Goal: Task Accomplishment & Management: Complete application form

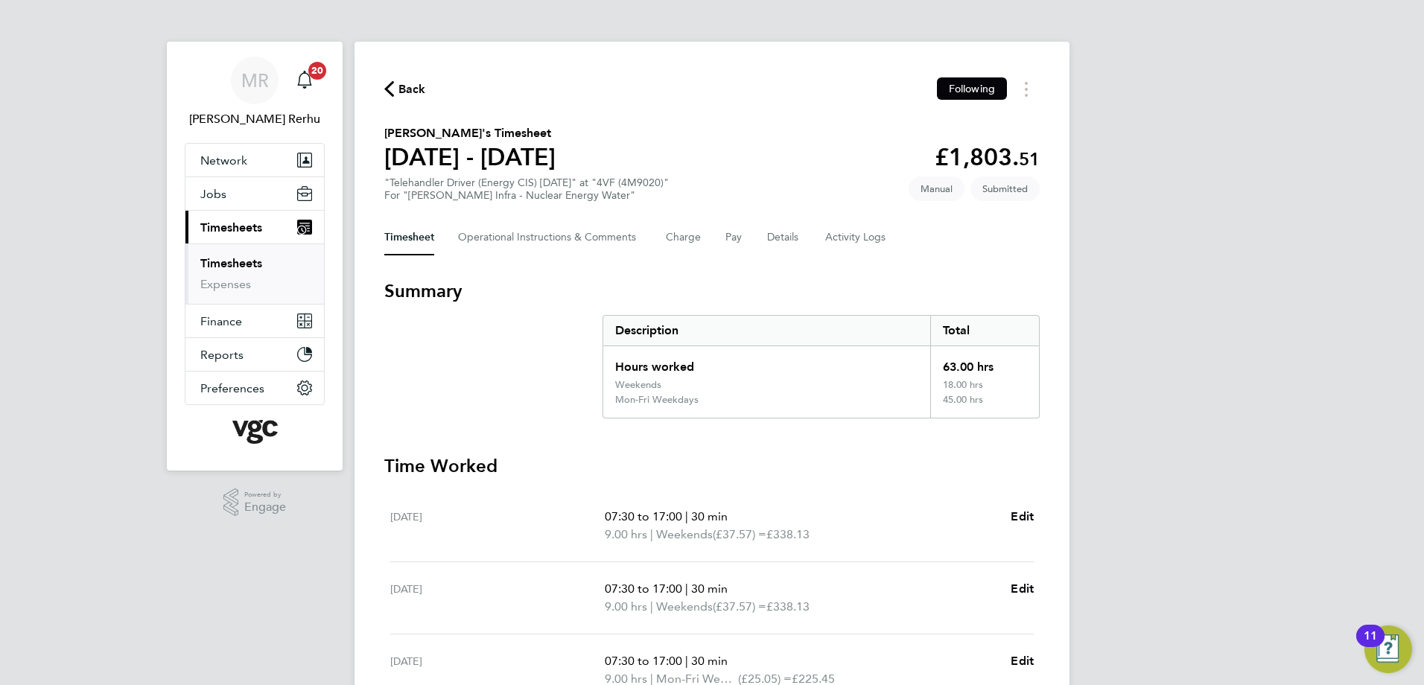
click at [244, 265] on link "Timesheets" at bounding box center [231, 263] width 62 height 14
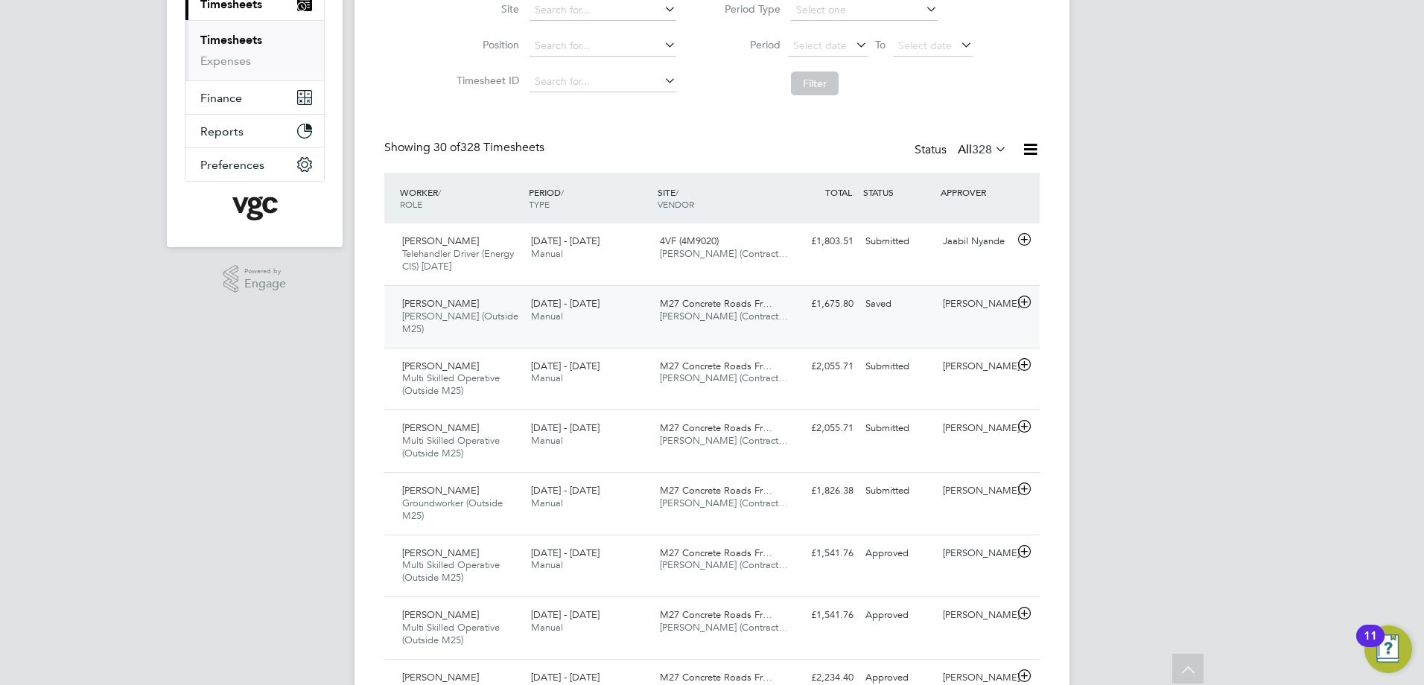
click at [933, 292] on div "Saved" at bounding box center [898, 304] width 77 height 25
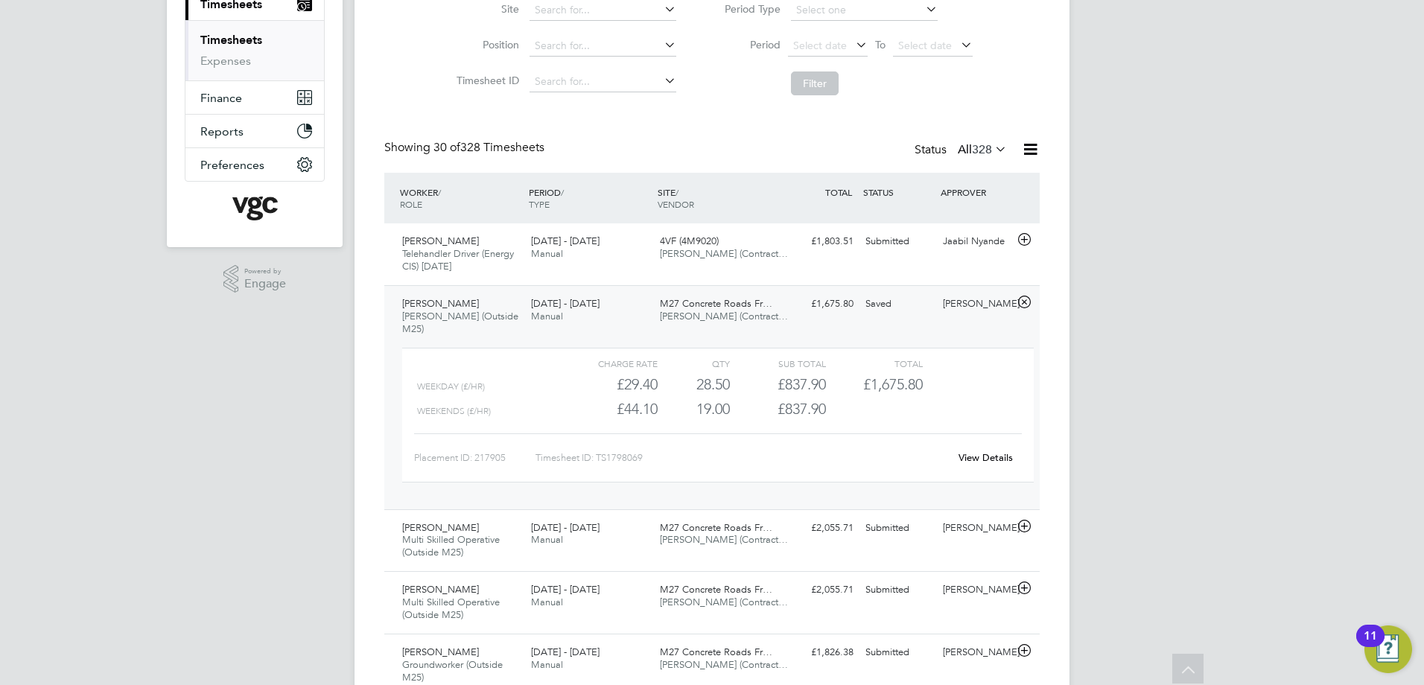
click at [640, 355] on div "Charge rate" at bounding box center [610, 364] width 96 height 18
click at [457, 399] on div "Weekends (£/HR)" at bounding box center [489, 411] width 145 height 25
click at [460, 305] on span "[PERSON_NAME]" at bounding box center [440, 303] width 77 height 13
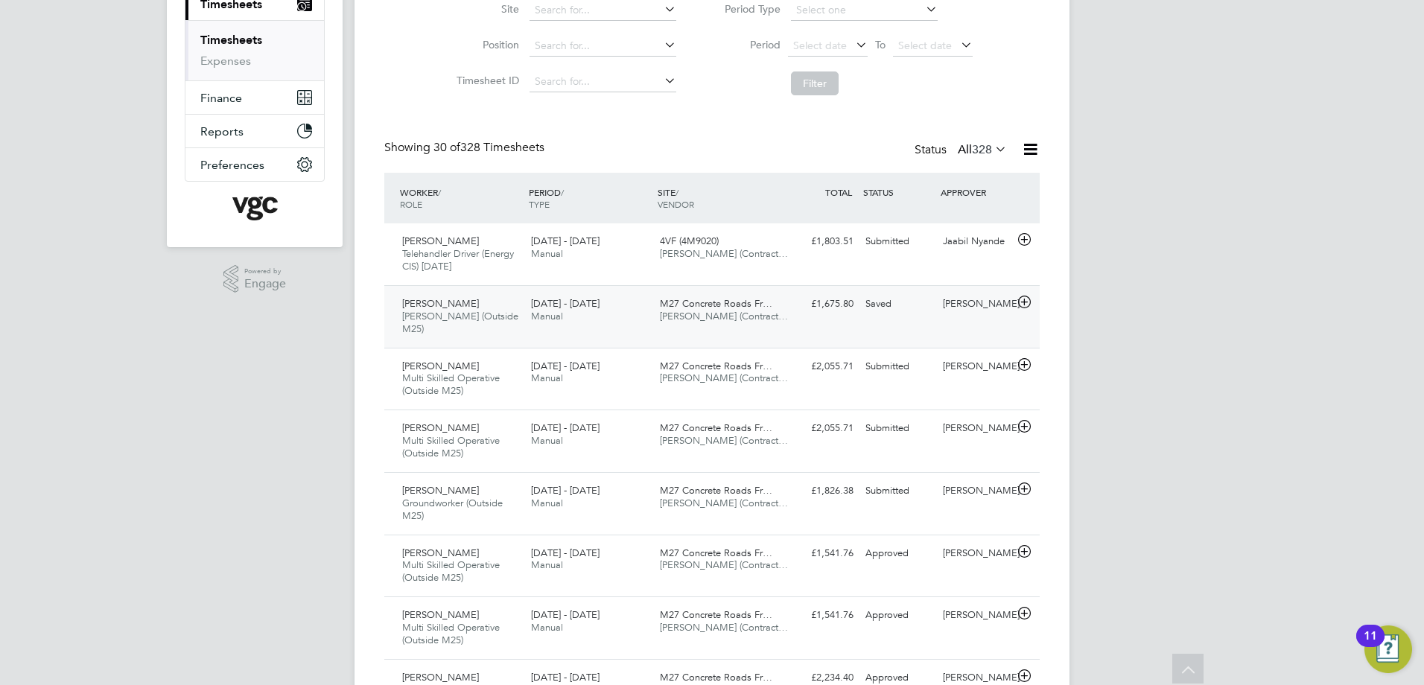
click at [737, 315] on span "[PERSON_NAME] (Contract…" at bounding box center [724, 316] width 128 height 13
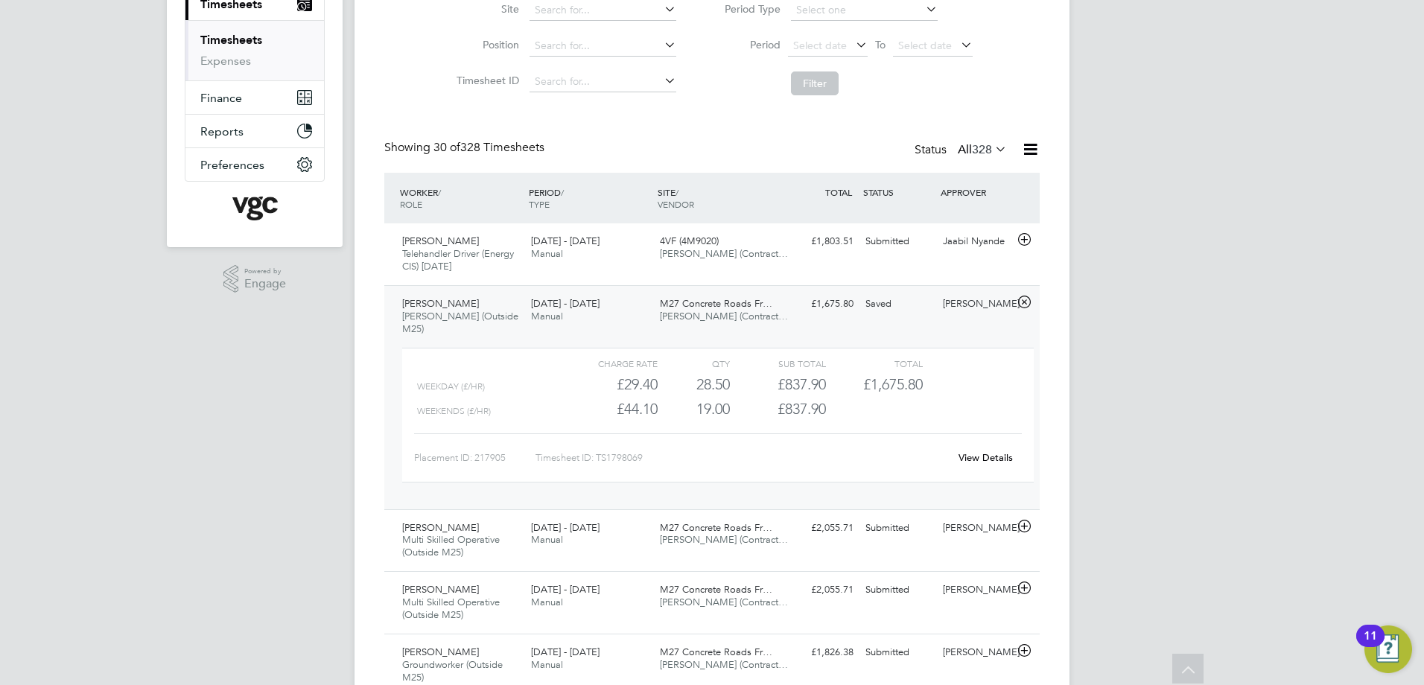
click at [991, 305] on div "[PERSON_NAME]" at bounding box center [975, 304] width 77 height 25
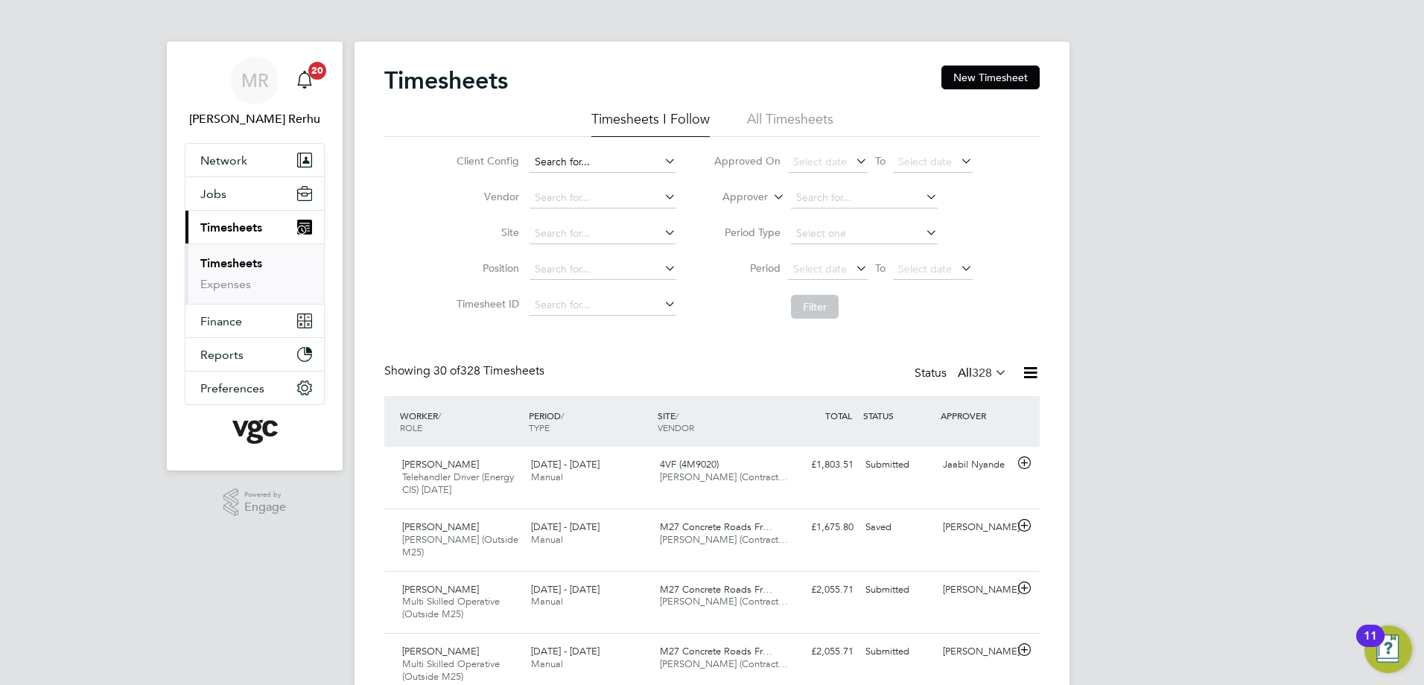
click at [626, 170] on input at bounding box center [603, 162] width 147 height 21
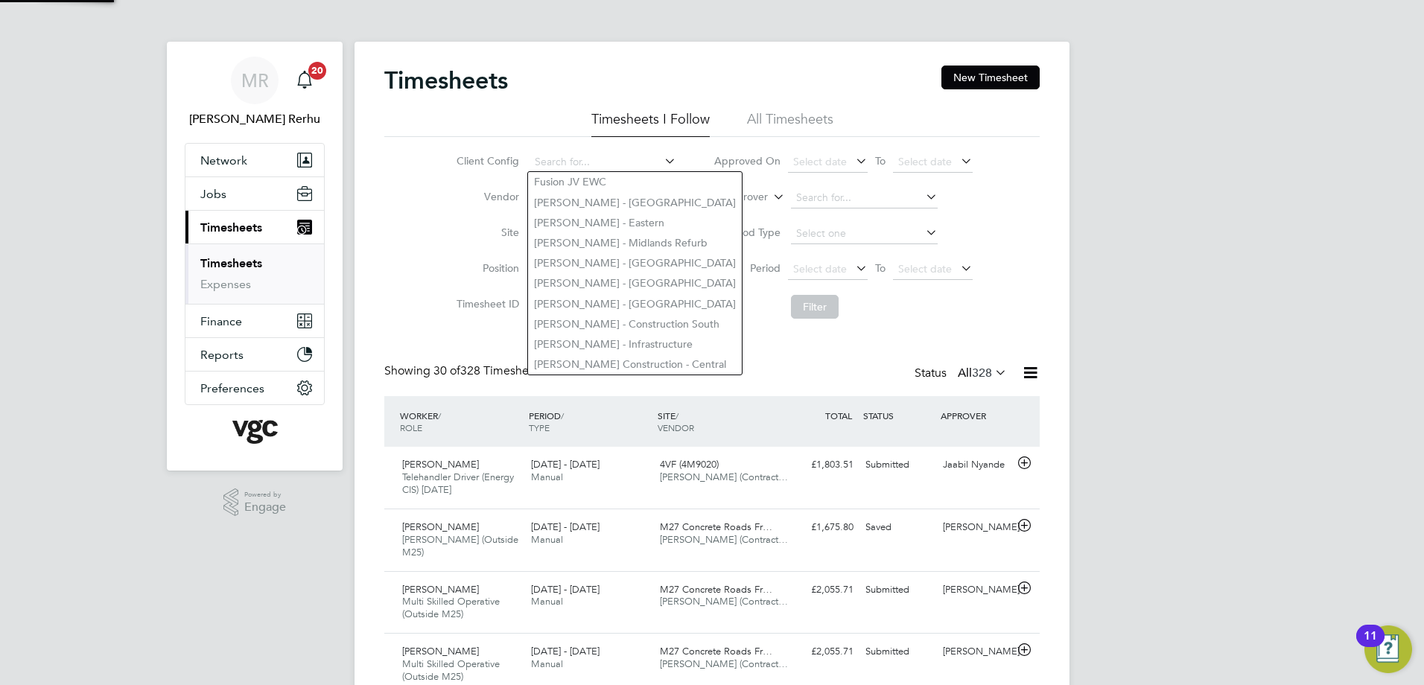
click at [468, 220] on li "Site" at bounding box center [564, 234] width 261 height 36
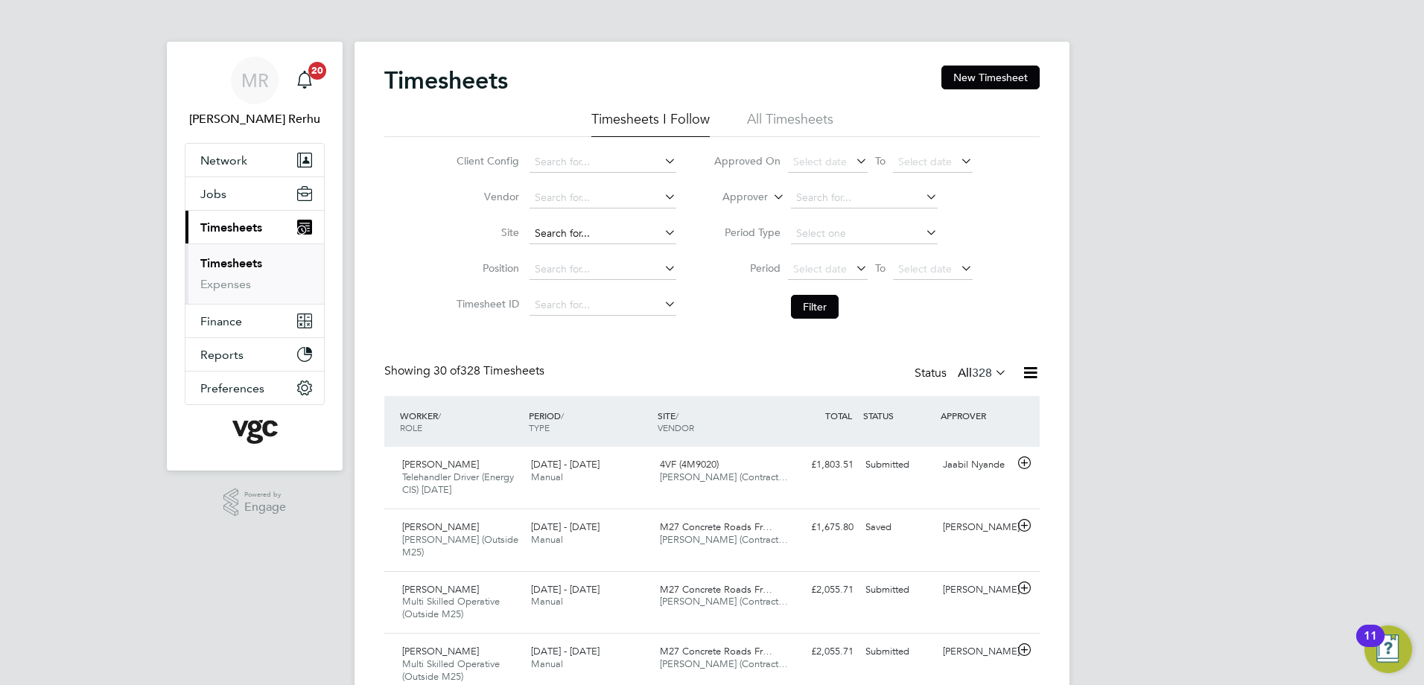
click at [571, 229] on input at bounding box center [603, 233] width 147 height 21
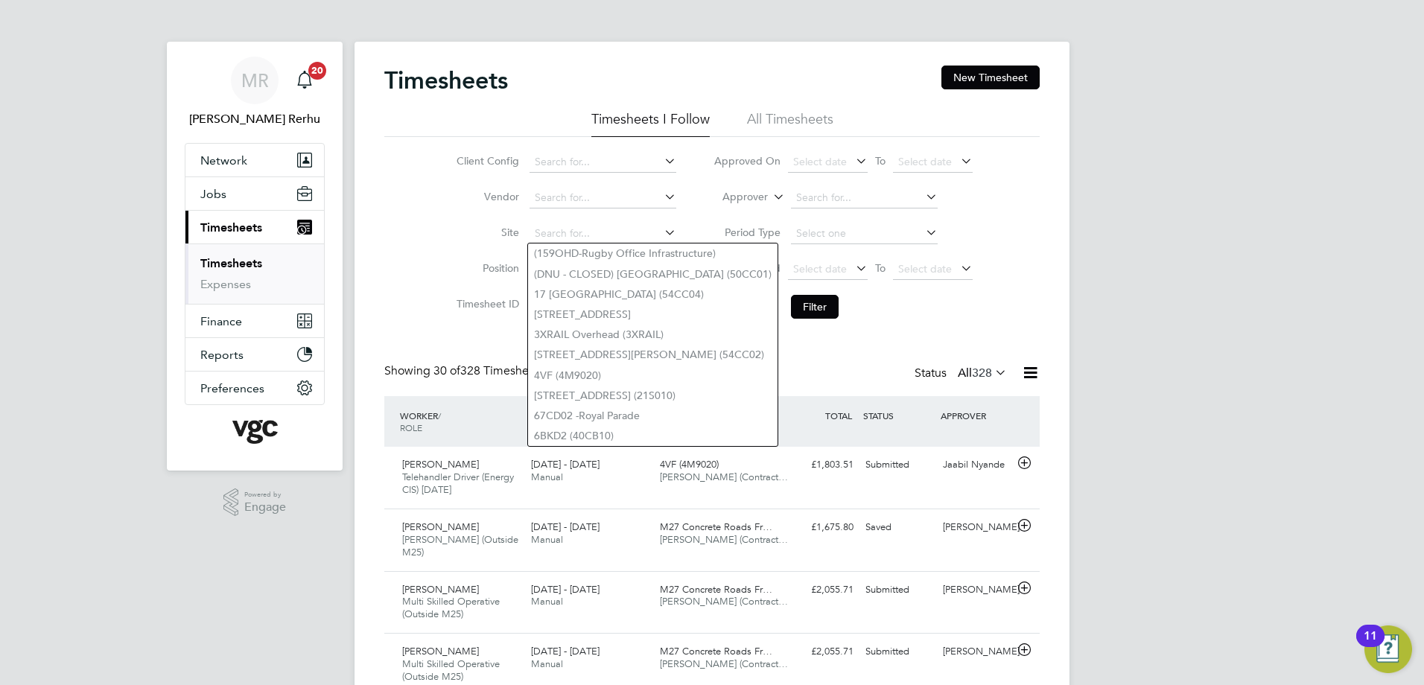
click at [501, 231] on label "Site" at bounding box center [485, 232] width 67 height 13
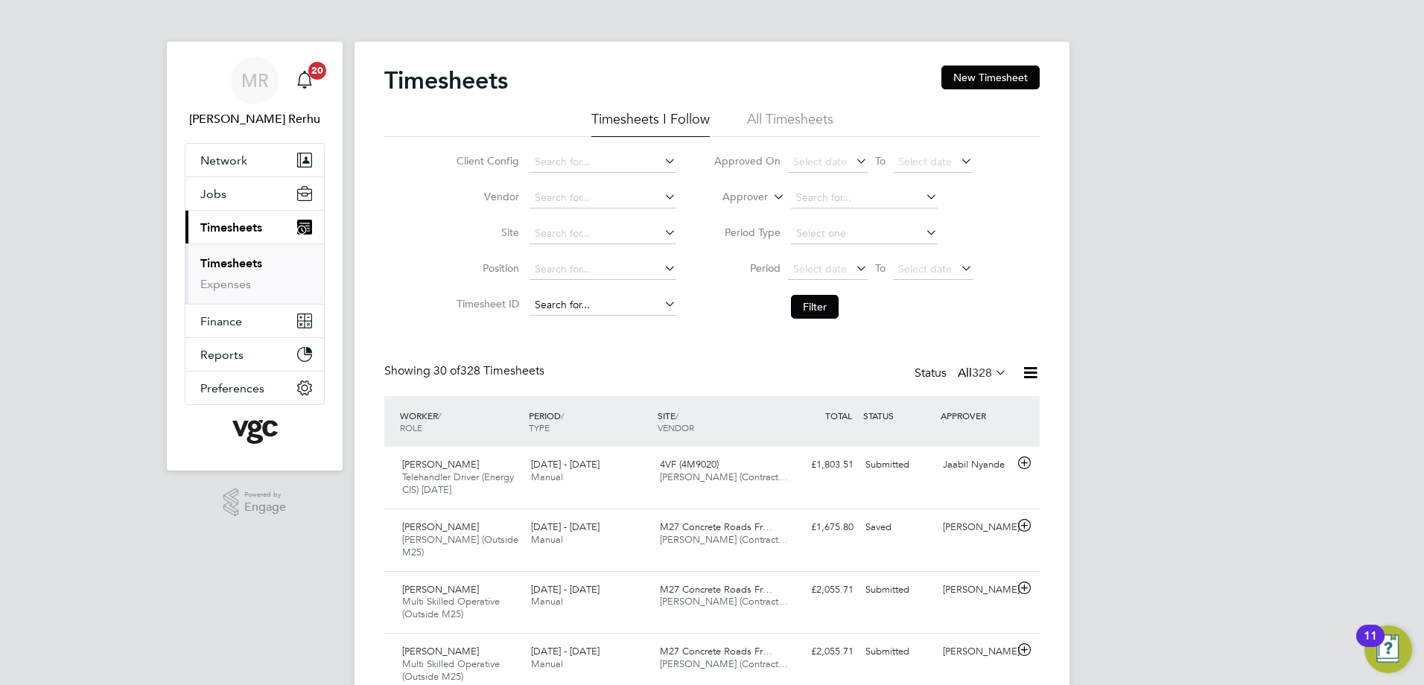
click at [566, 296] on input at bounding box center [603, 305] width 147 height 21
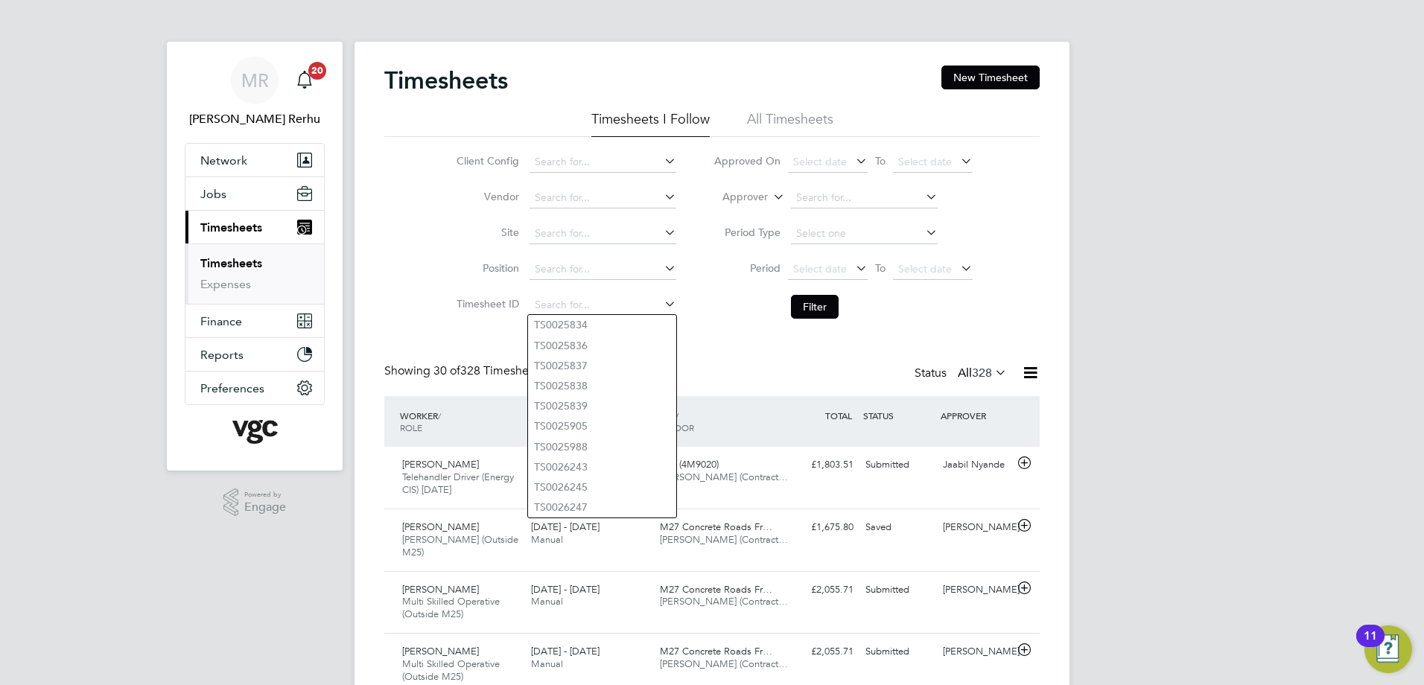
click at [574, 252] on li "Position" at bounding box center [564, 270] width 261 height 36
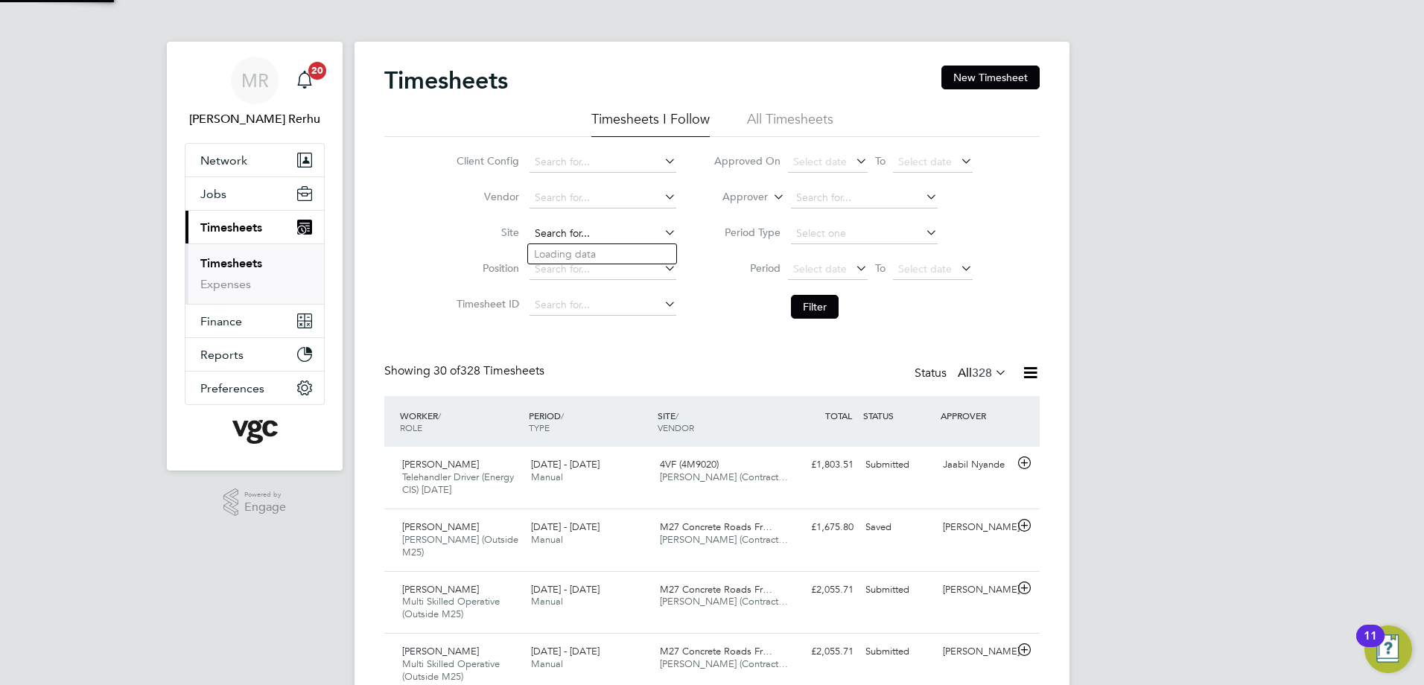
click at [572, 241] on input at bounding box center [603, 233] width 147 height 21
click at [626, 250] on li "M27 Concrete Roads Framework (100314)" at bounding box center [633, 254] width 210 height 20
type input "M27 Concrete Roads Framework (100314)"
click at [807, 311] on button "Filter" at bounding box center [815, 307] width 48 height 24
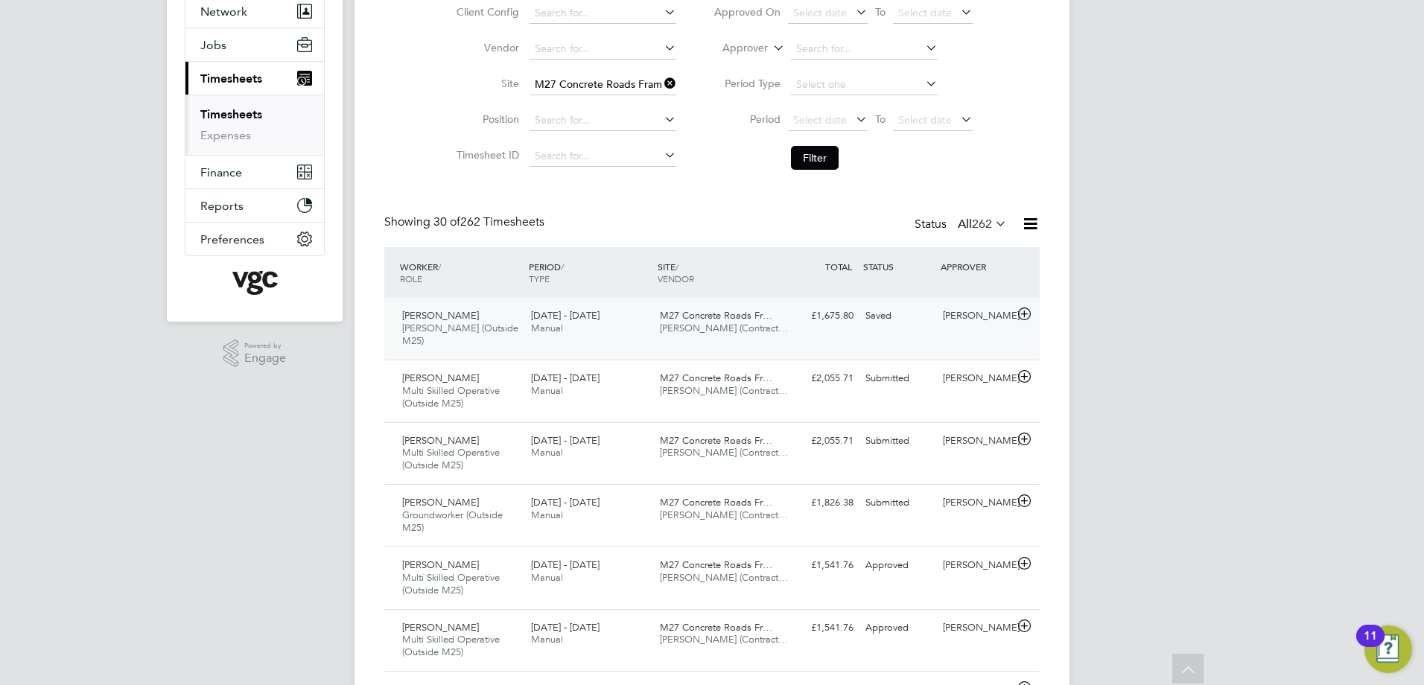
click at [858, 328] on div "£1,675.80 Saved" at bounding box center [820, 316] width 77 height 25
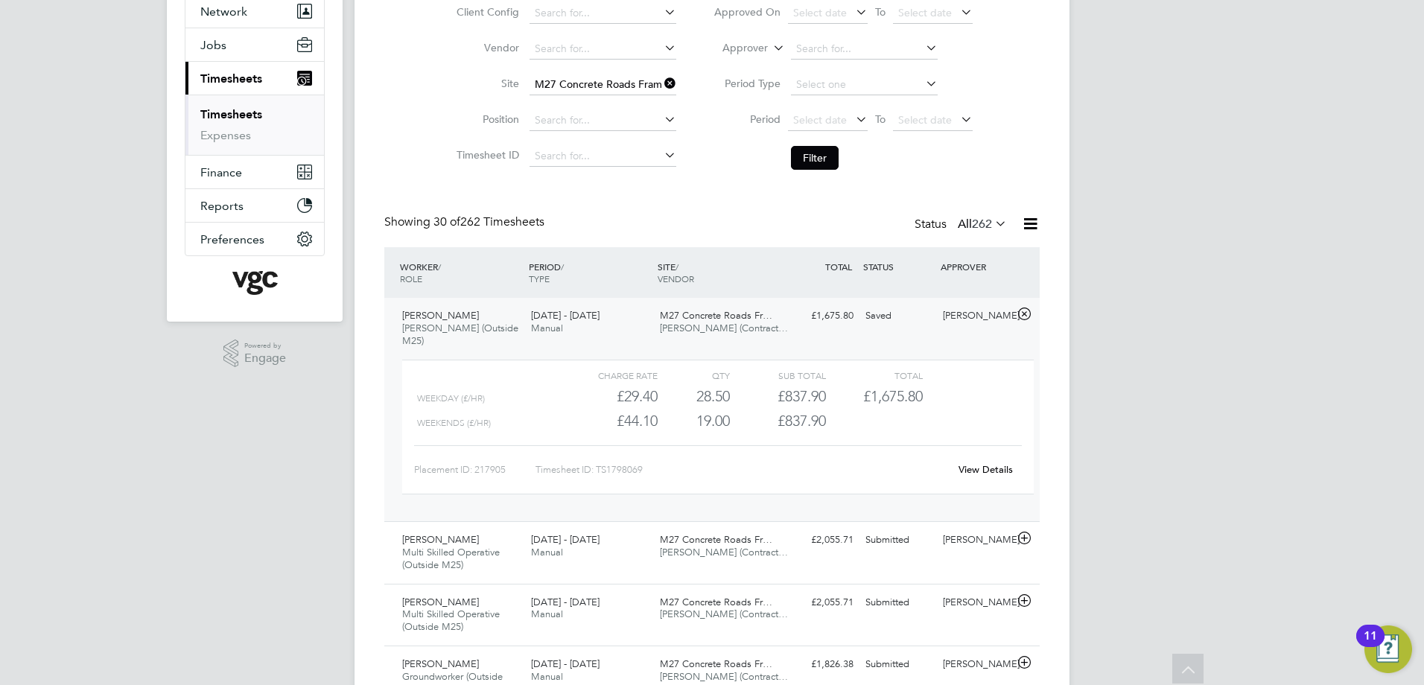
click at [912, 387] on span "£1,675.80" at bounding box center [893, 396] width 60 height 18
click at [830, 420] on div "Weekends (£/HR) £44.10 19 19.00 19 £837.90" at bounding box center [718, 421] width 632 height 25
click at [546, 458] on div "Timesheet ID: TS1798069" at bounding box center [742, 470] width 413 height 24
click at [418, 315] on span "[PERSON_NAME]" at bounding box center [440, 315] width 77 height 13
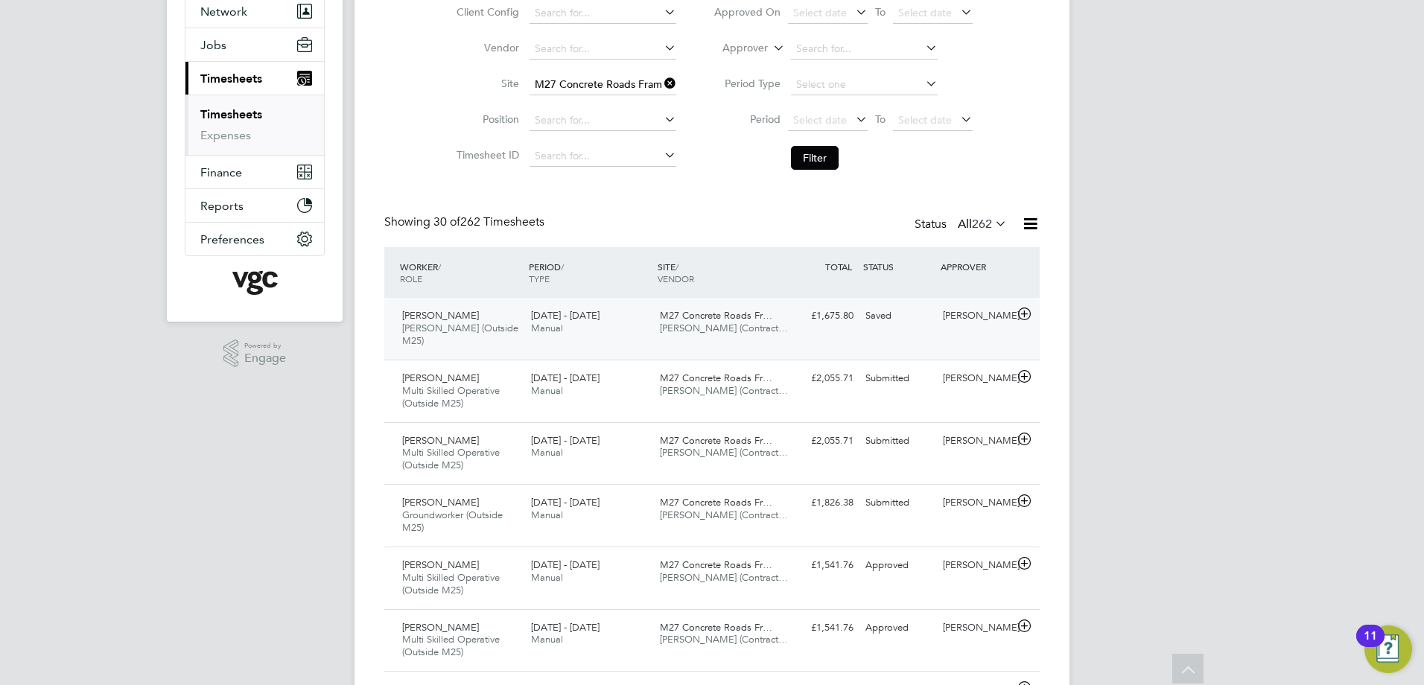
click at [1025, 312] on icon at bounding box center [1024, 314] width 19 height 12
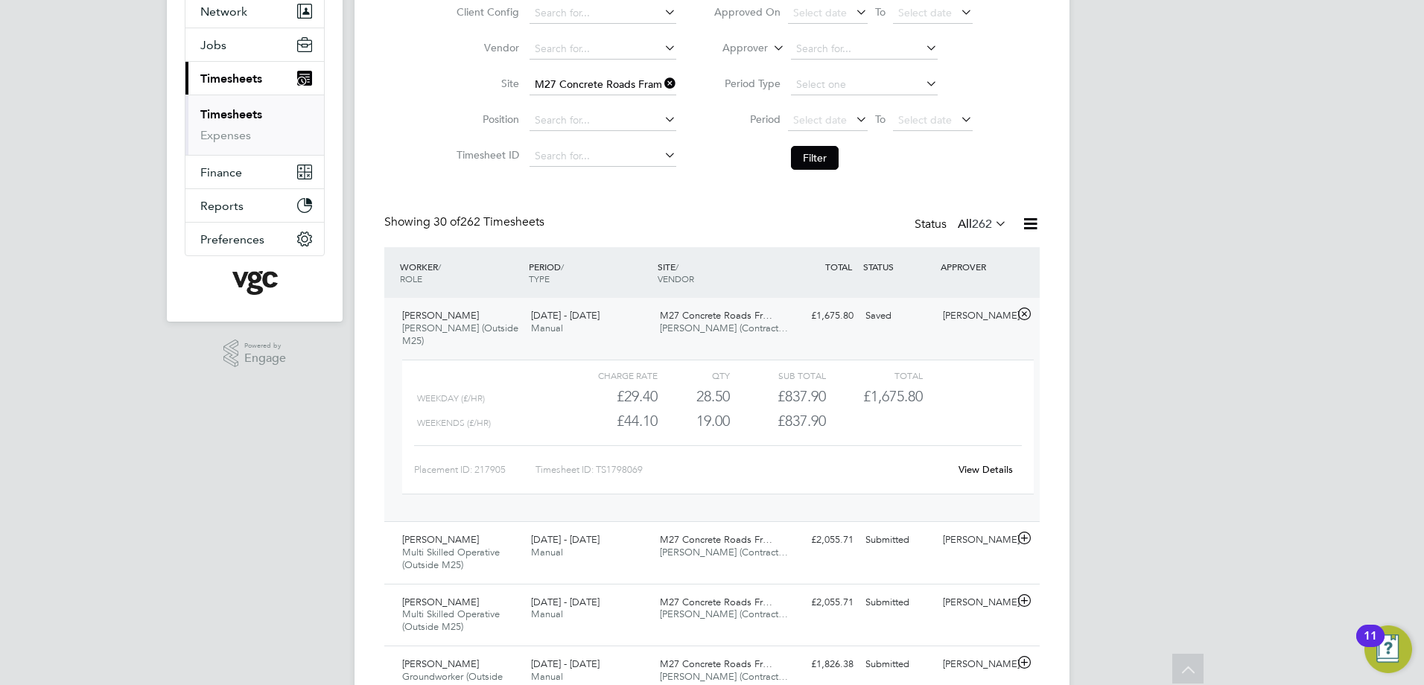
click at [973, 354] on div "Charge rate QTY Sub Total Total Weekday (£/HR) £29.40 28.5 28.50 29 £837.90 £1,…" at bounding box center [718, 435] width 644 height 162
click at [972, 463] on link "View Details" at bounding box center [986, 469] width 54 height 13
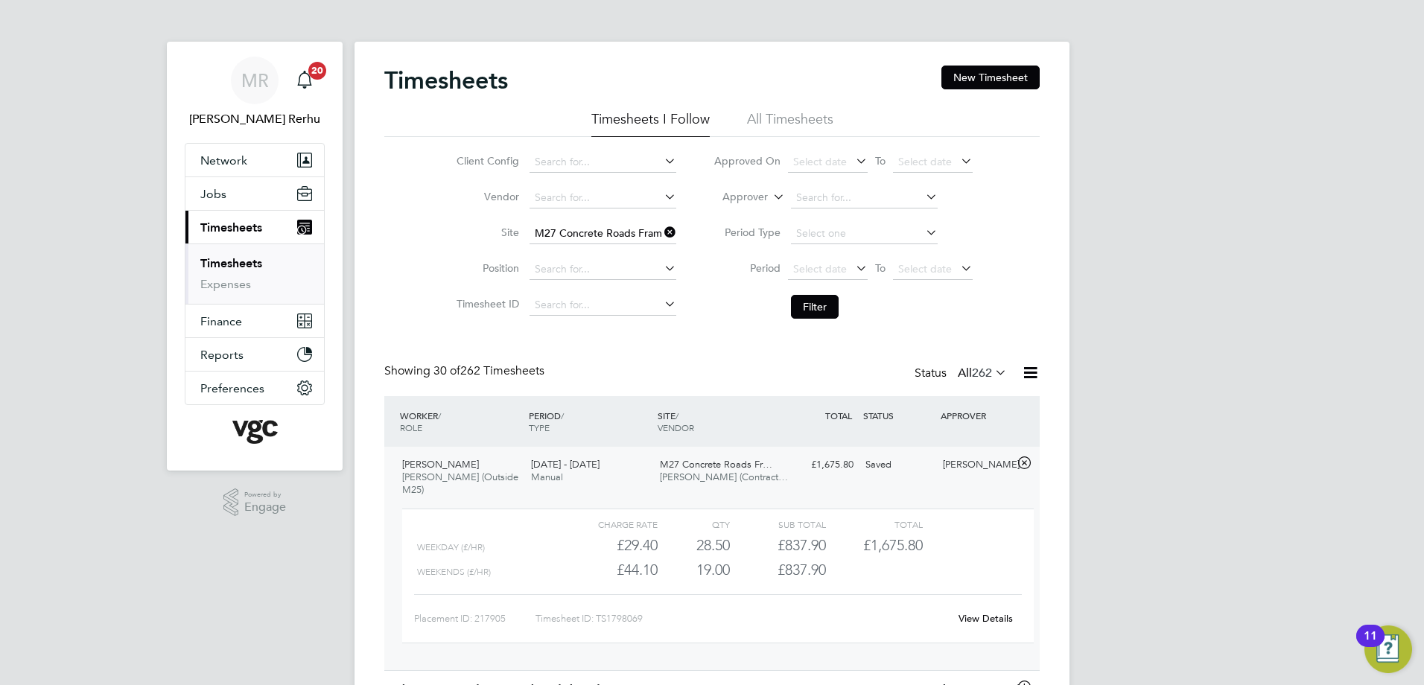
click at [983, 369] on span "262" at bounding box center [982, 373] width 20 height 15
click at [977, 418] on li "Saved" at bounding box center [972, 420] width 69 height 21
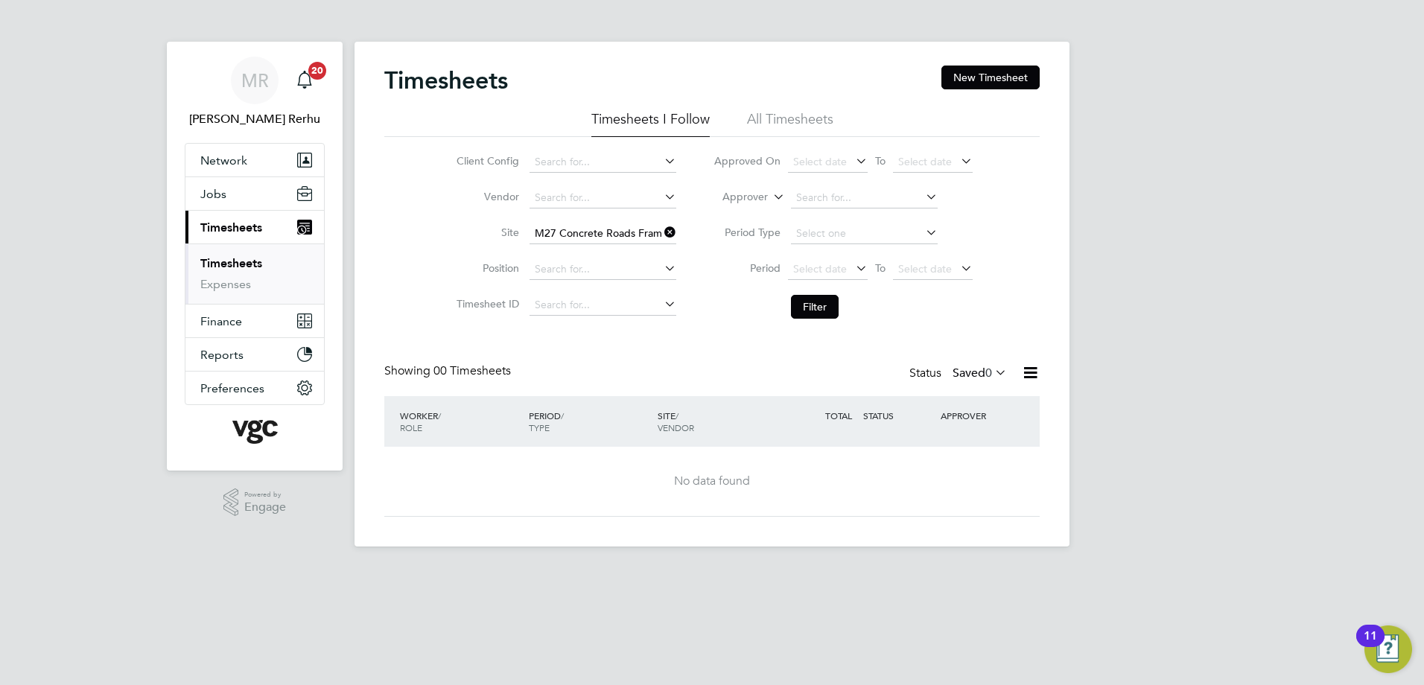
click at [973, 369] on label "Saved 0" at bounding box center [980, 373] width 54 height 15
click at [973, 440] on li "Submitted" at bounding box center [970, 441] width 69 height 21
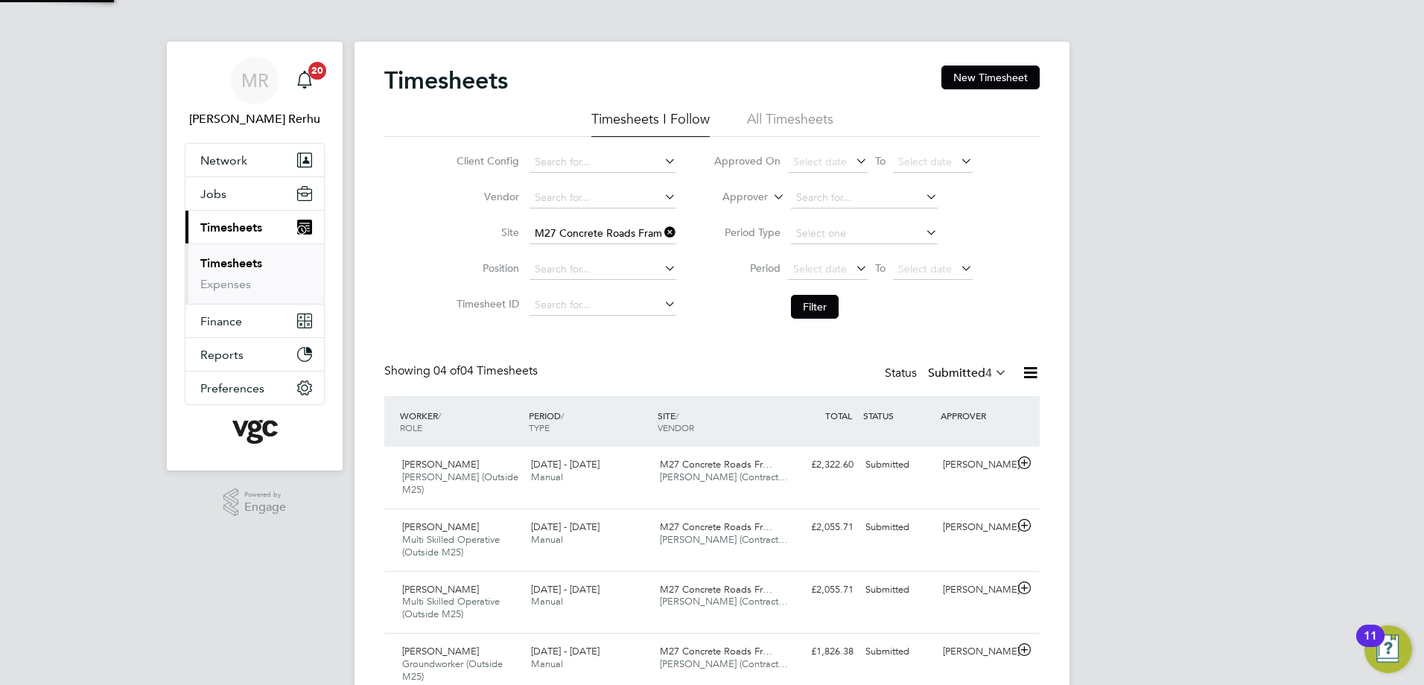
scroll to position [50, 130]
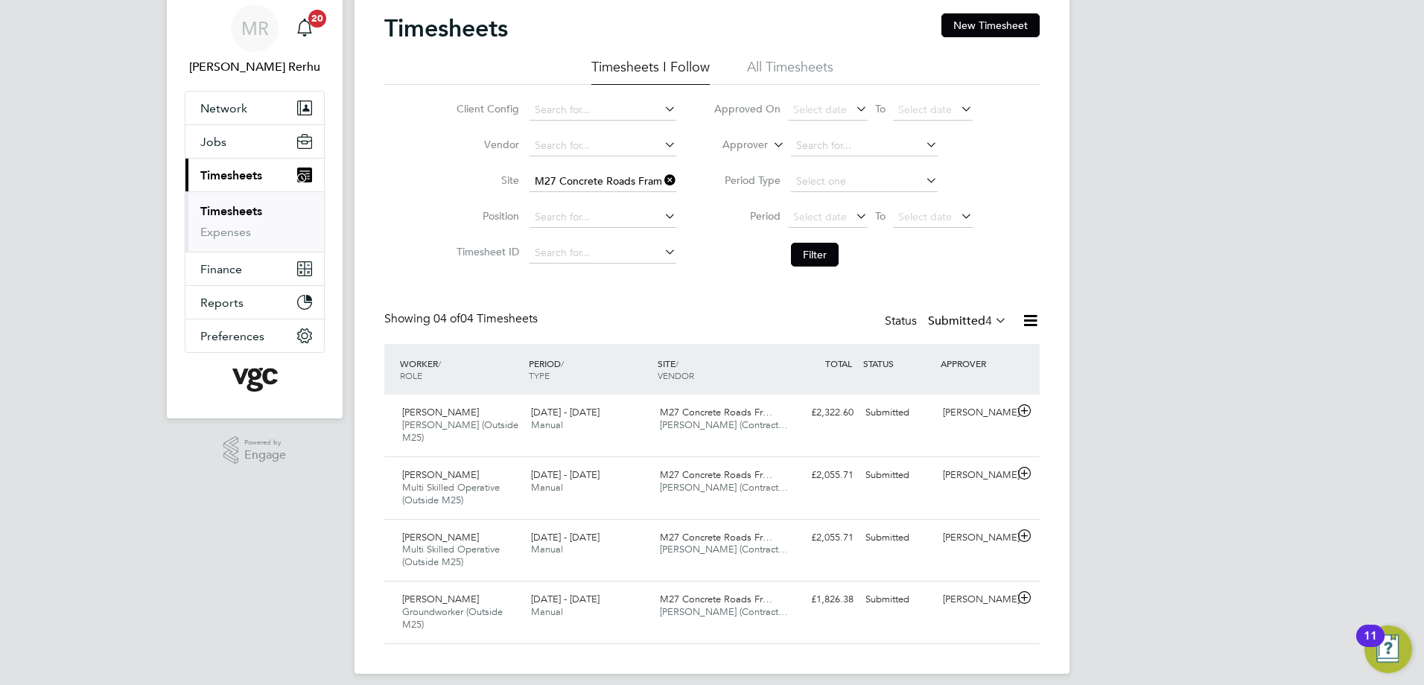
click at [991, 314] on span "4" at bounding box center [988, 321] width 7 height 15
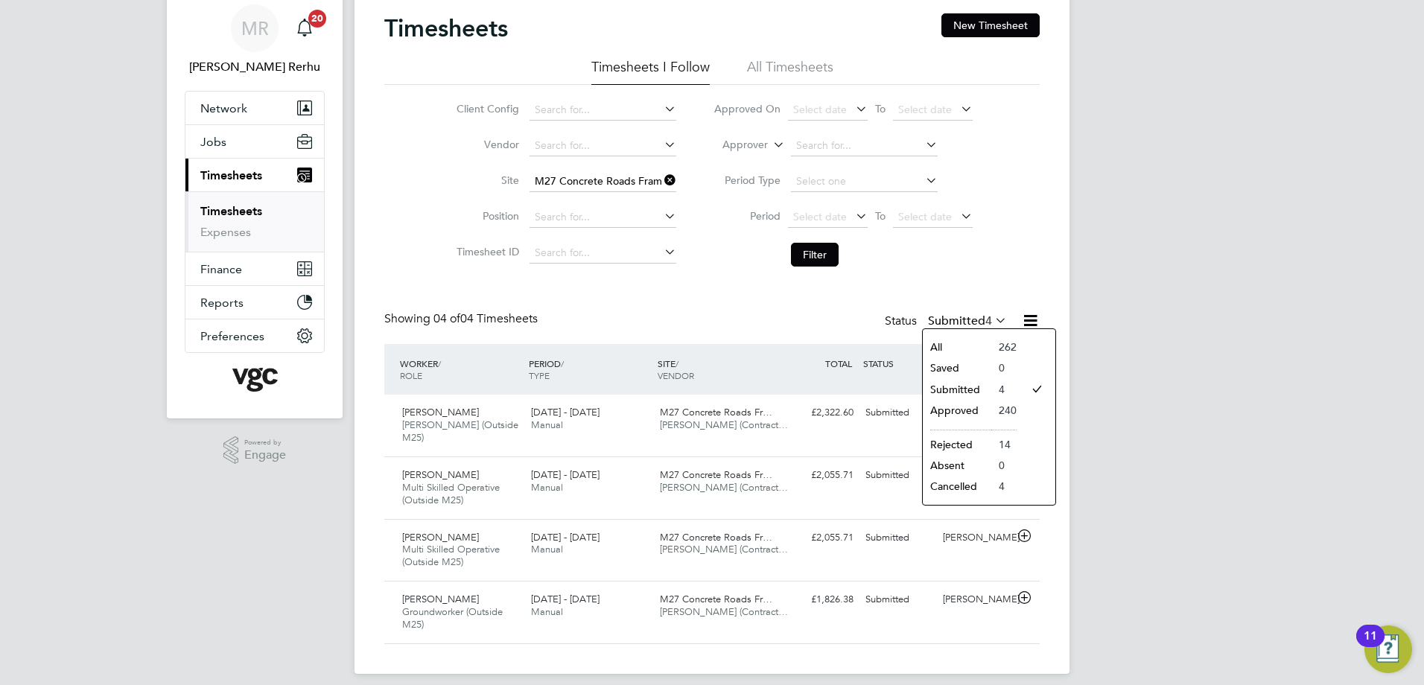
click at [948, 343] on li "All" at bounding box center [957, 347] width 69 height 21
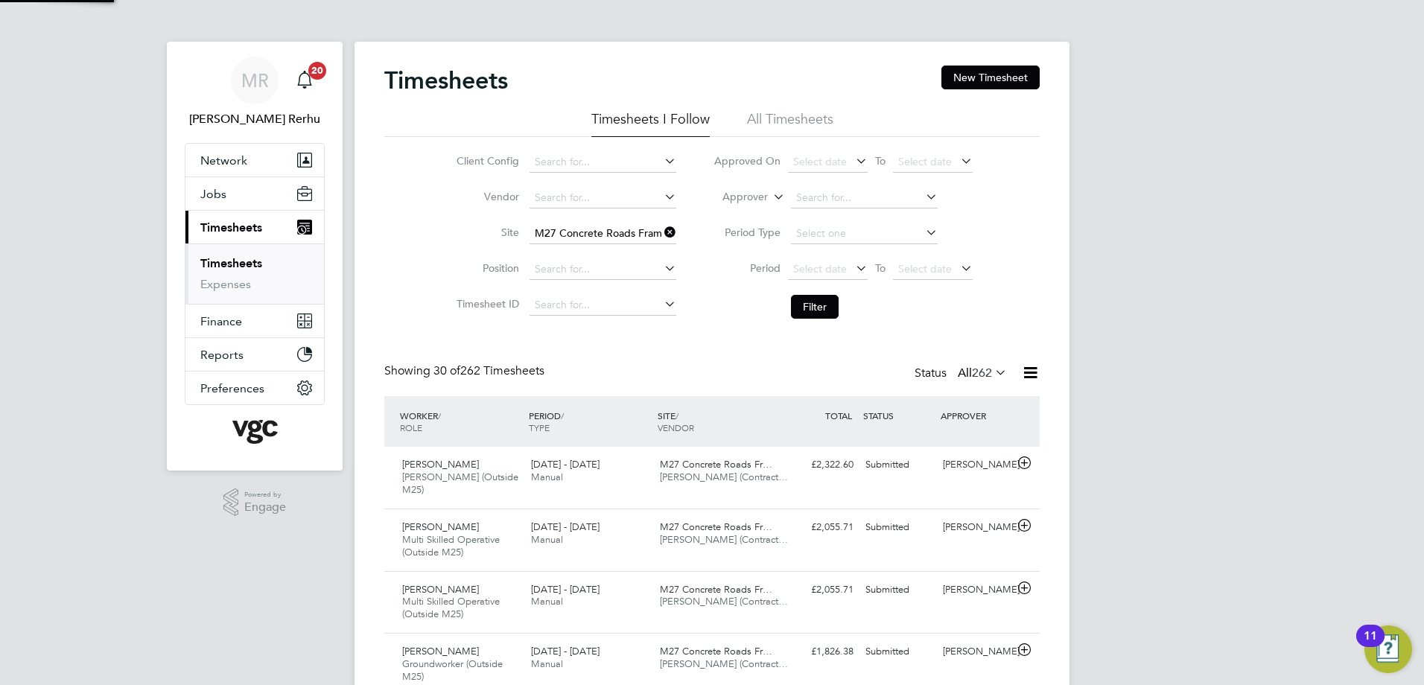
scroll to position [7, 7]
click at [661, 230] on icon at bounding box center [661, 232] width 0 height 21
click at [992, 366] on icon at bounding box center [992, 372] width 0 height 21
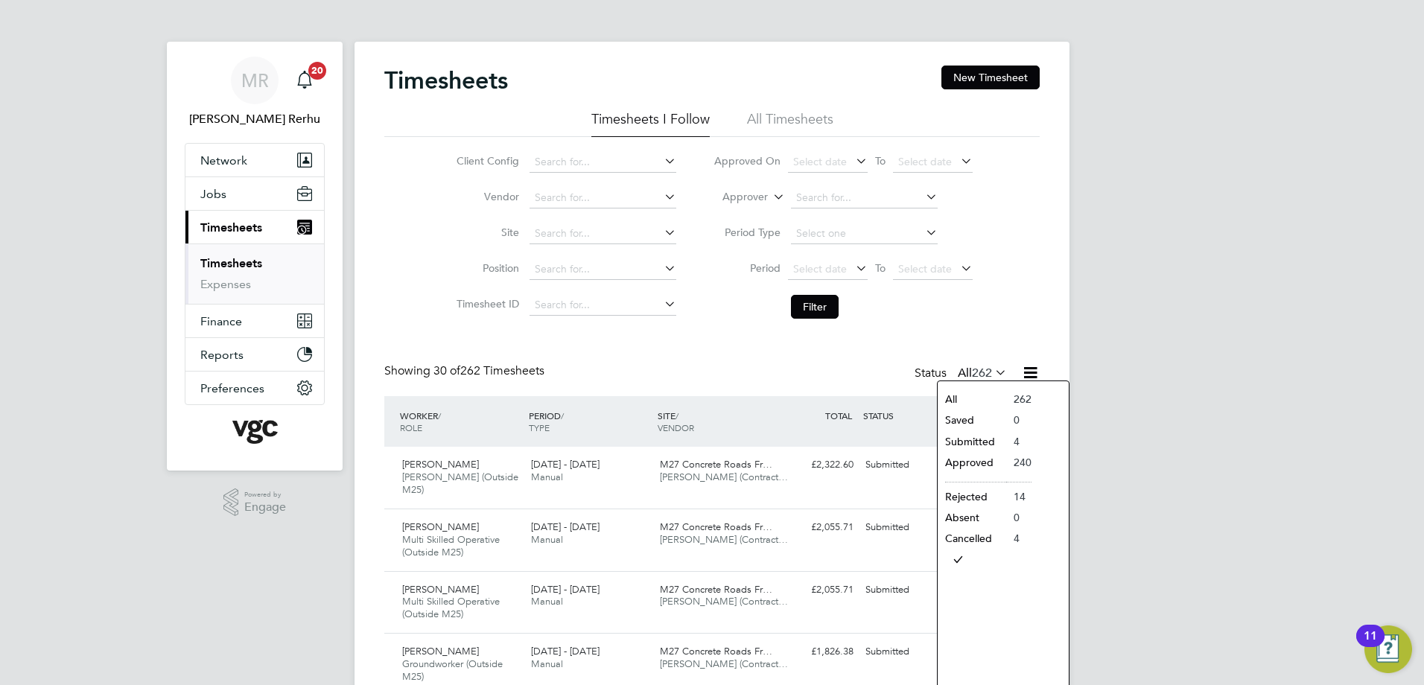
click at [981, 436] on li "Submitted" at bounding box center [972, 441] width 69 height 21
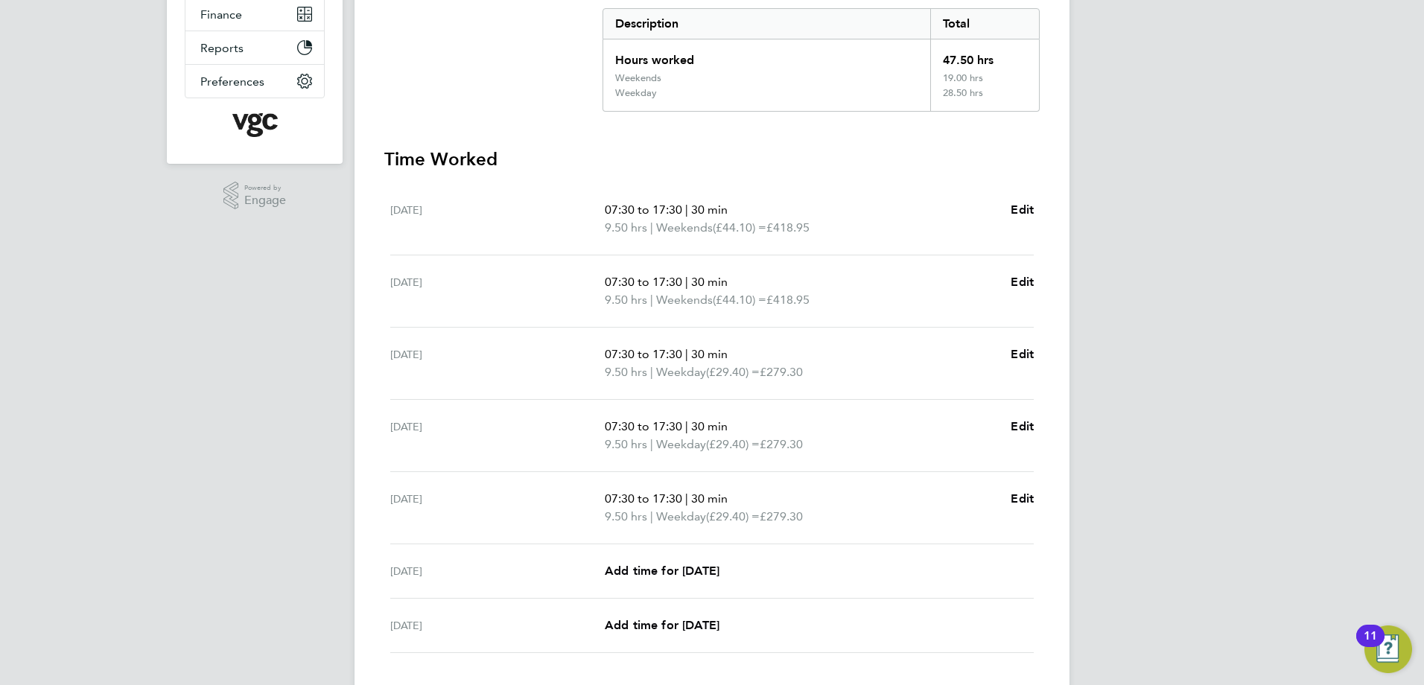
scroll to position [372, 0]
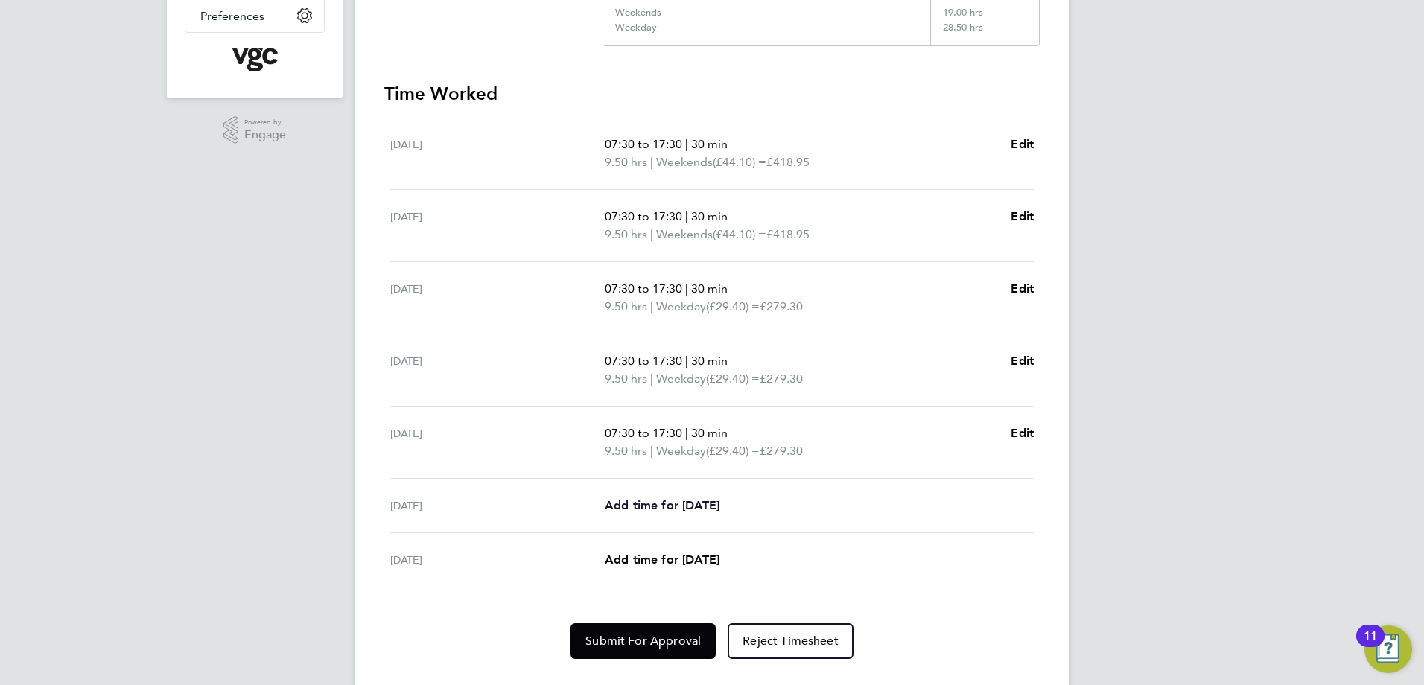
click at [662, 507] on span "Add time for Thu 07 Aug" at bounding box center [662, 505] width 115 height 14
select select "30"
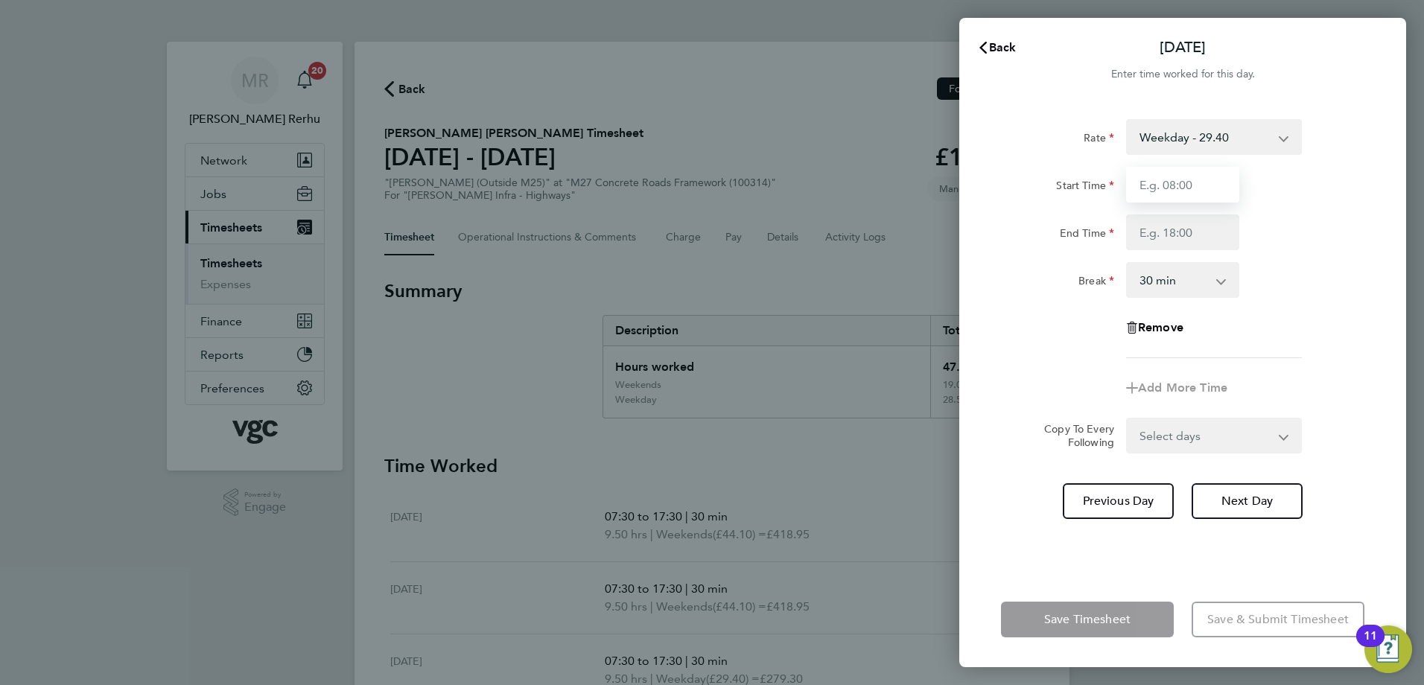
click at [1153, 180] on input "Start Time" at bounding box center [1182, 185] width 113 height 36
type input "06:00"
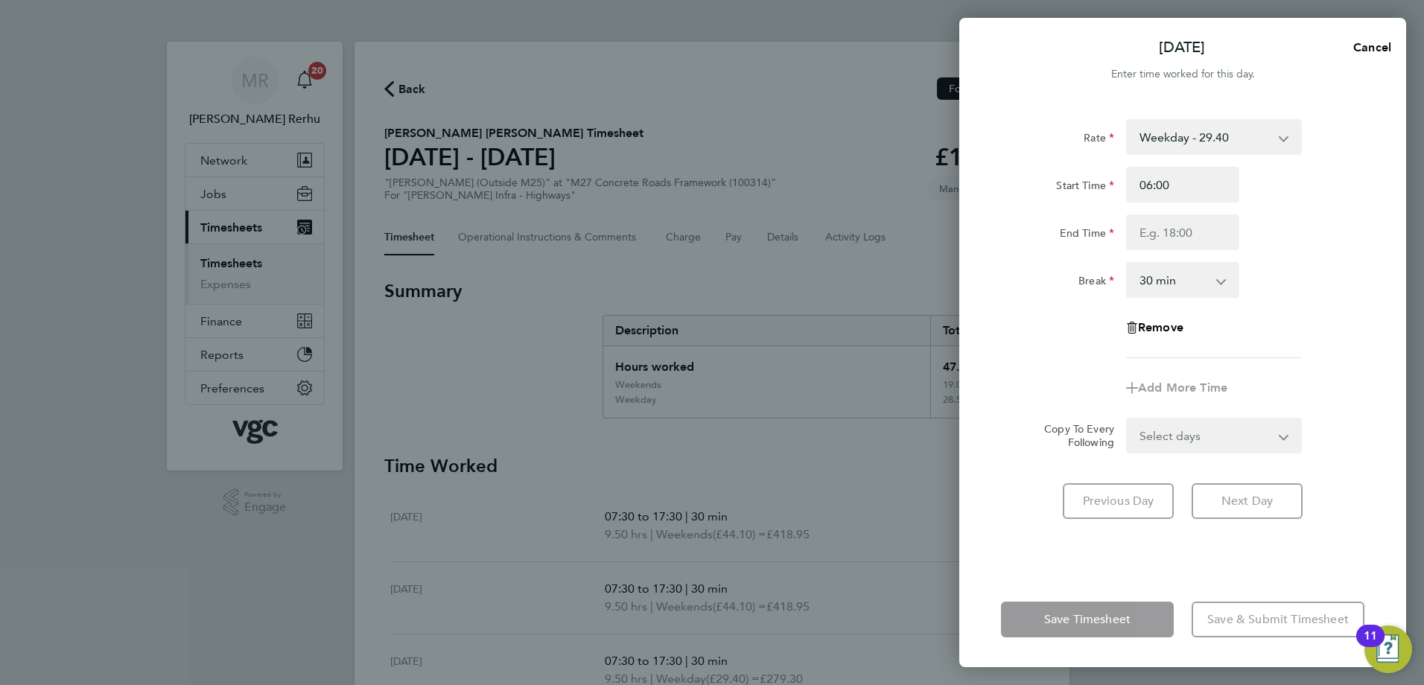
click at [1390, 246] on div "Rate Weekday - 29.40 Weekday Nights - 36.75 Bank Holiday (exc Christmas) - 51.4…" at bounding box center [1182, 336] width 447 height 471
click at [1161, 236] on input "End Time" at bounding box center [1182, 233] width 113 height 36
type input "17:30"
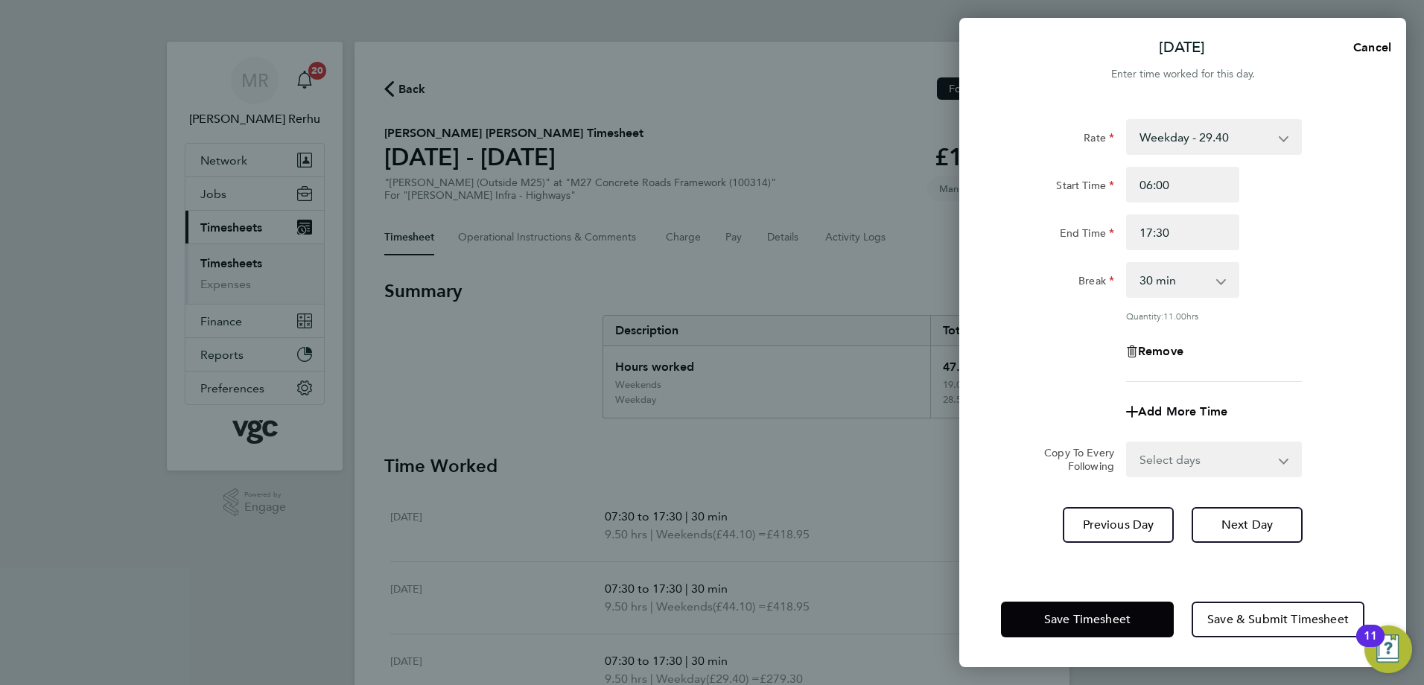
click at [1296, 340] on div "Remove" at bounding box center [1182, 352] width 375 height 36
click at [1189, 458] on select "Select days Friday" at bounding box center [1206, 459] width 156 height 33
select select "FRI"
click at [1128, 443] on select "Select days Friday" at bounding box center [1206, 459] width 156 height 33
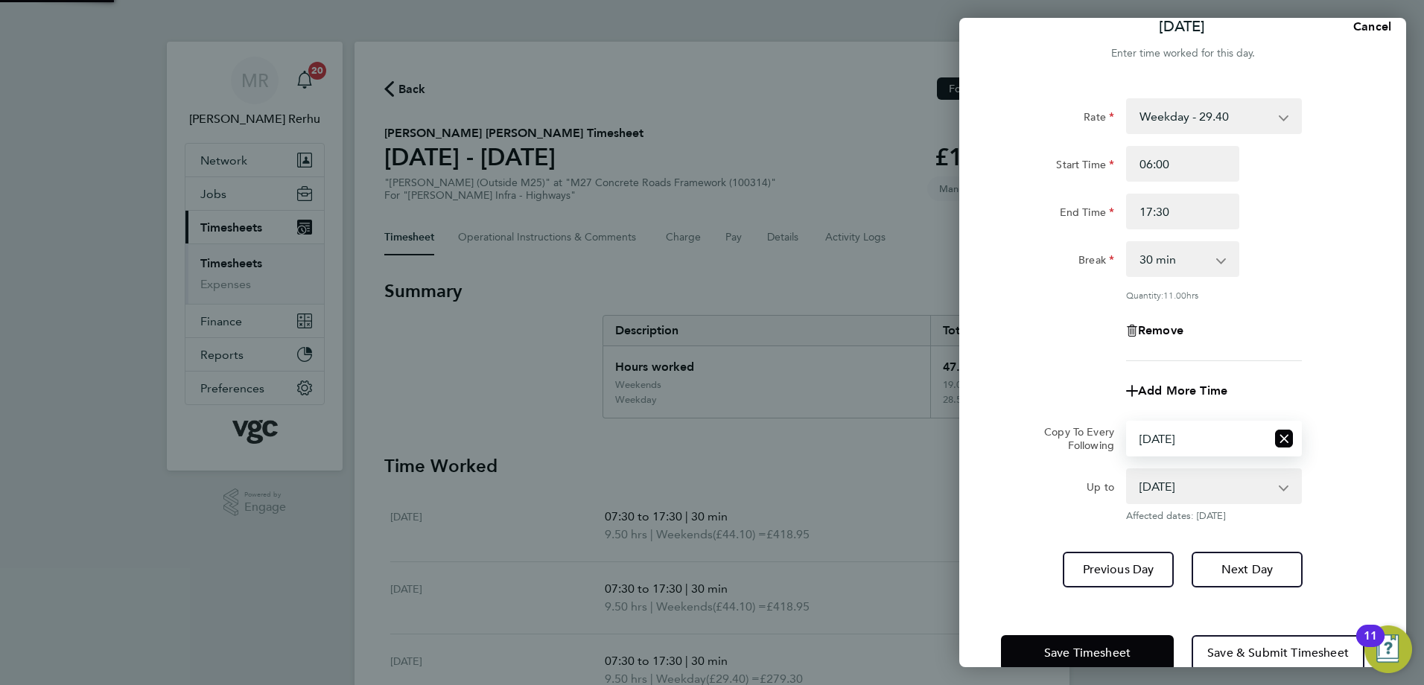
scroll to position [53, 0]
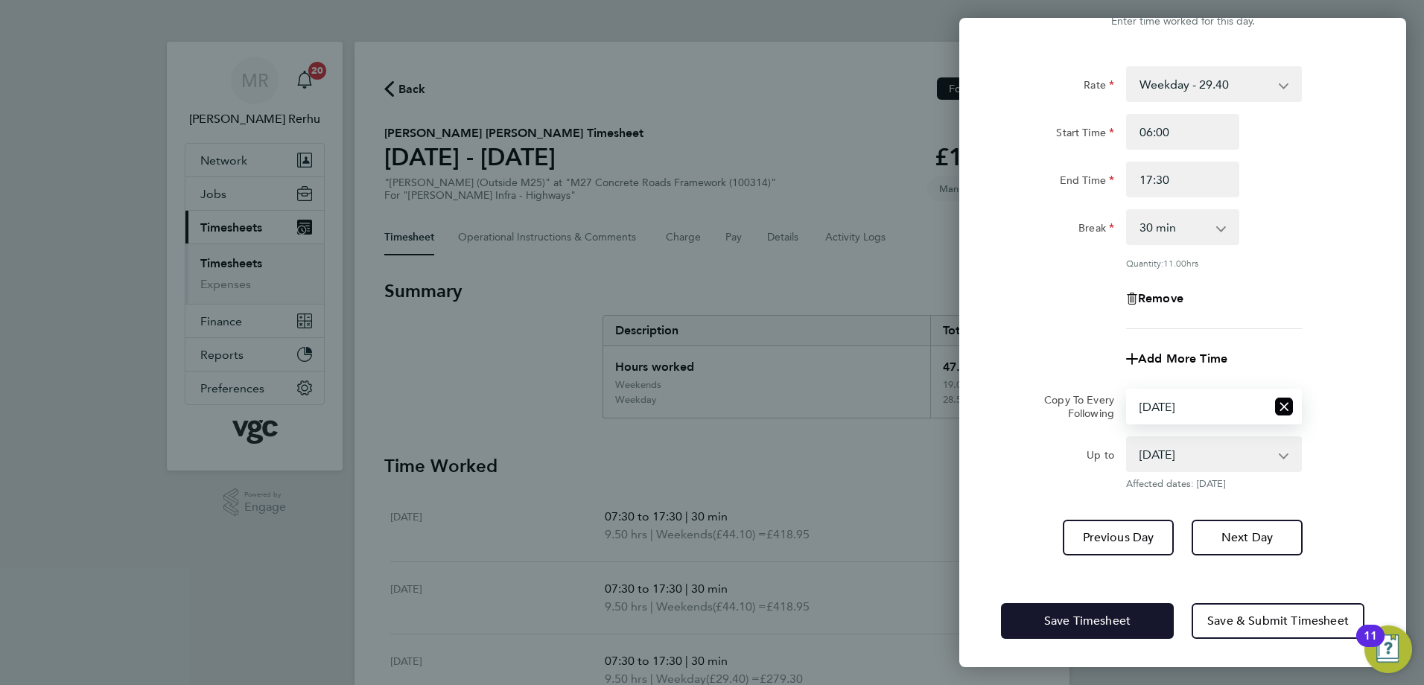
click at [1102, 625] on span "Save Timesheet" at bounding box center [1087, 621] width 86 height 15
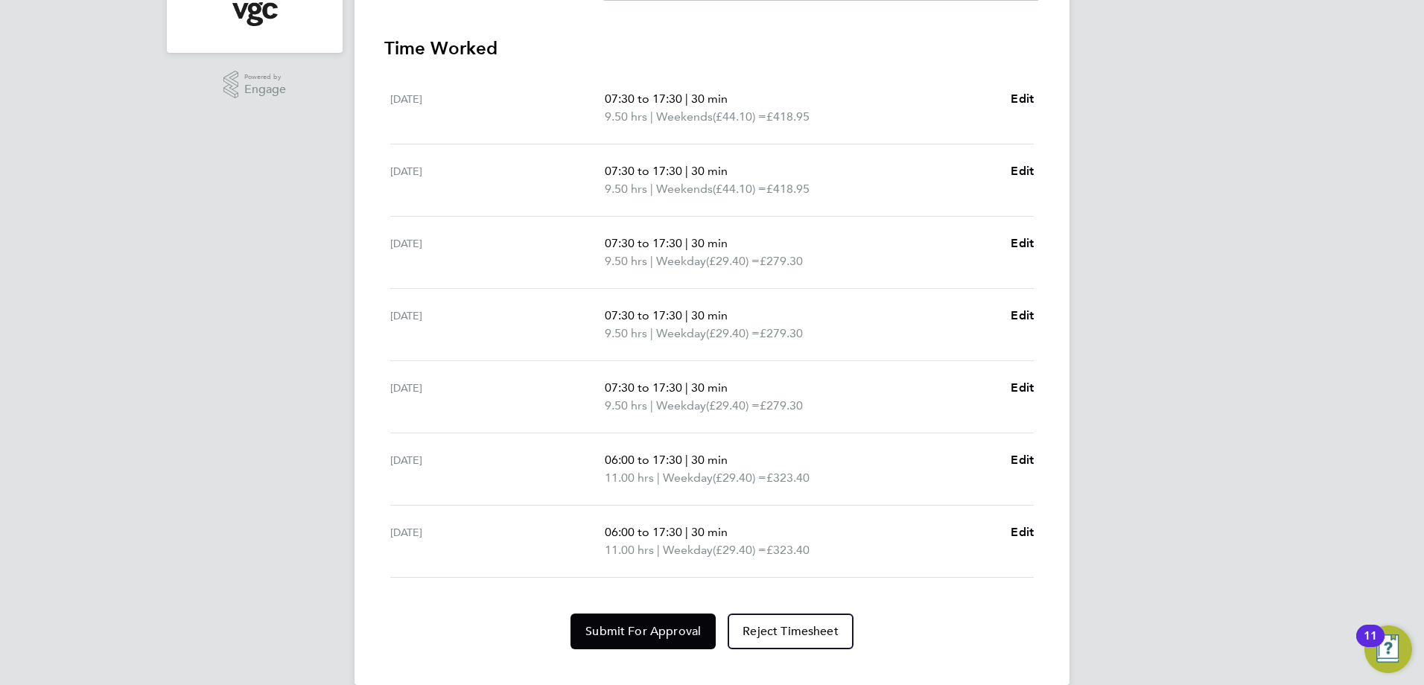
scroll to position [442, 0]
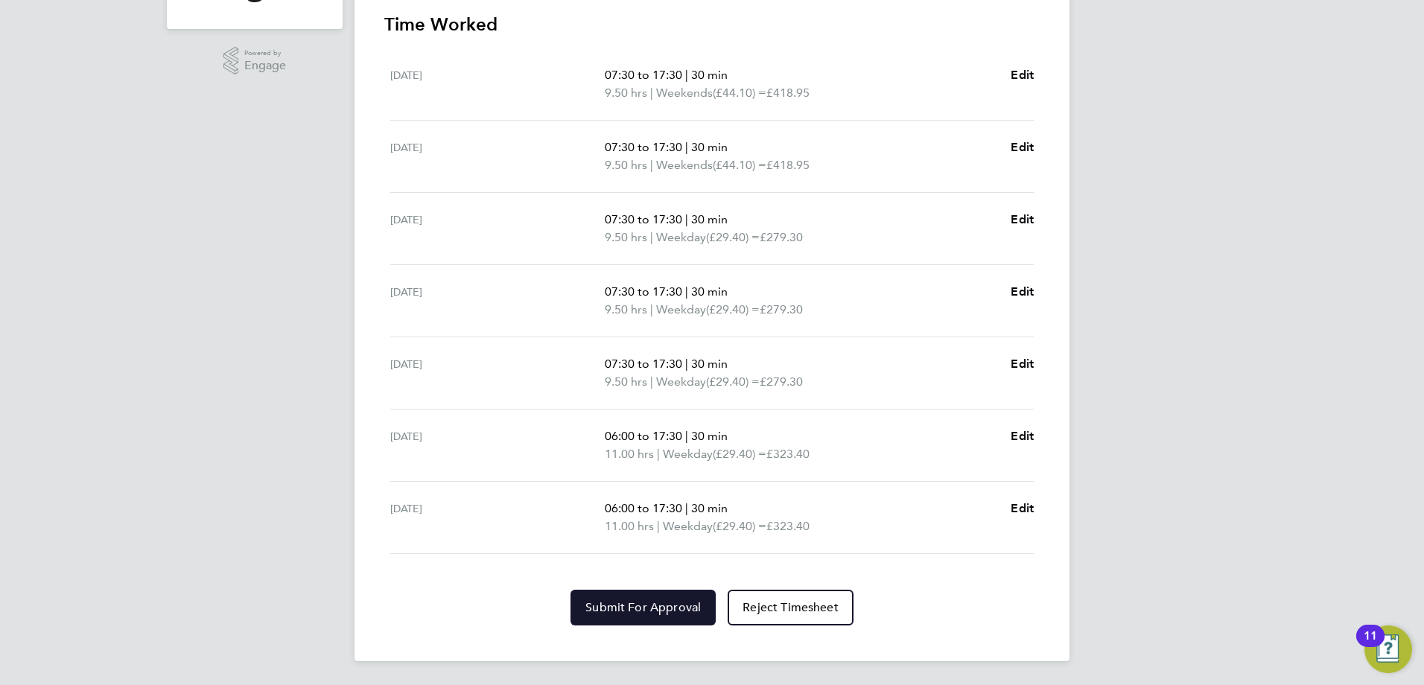
click at [646, 600] on button "Submit For Approval" at bounding box center [643, 608] width 145 height 36
